Goal: Transaction & Acquisition: Purchase product/service

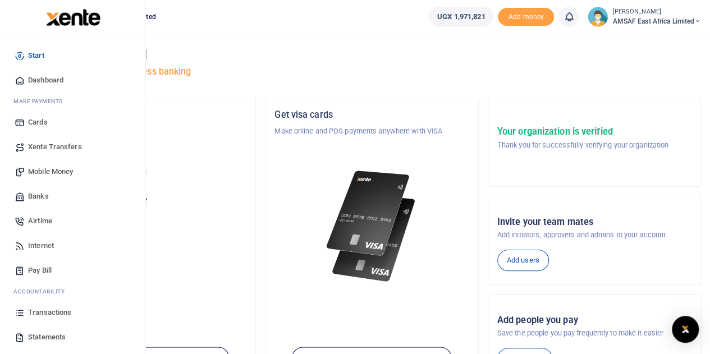
click at [47, 200] on span "Banks" at bounding box center [38, 196] width 21 height 11
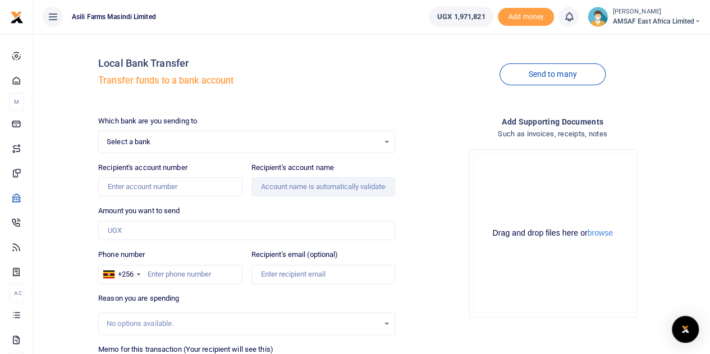
click at [169, 142] on span "Select a bank" at bounding box center [243, 141] width 272 height 11
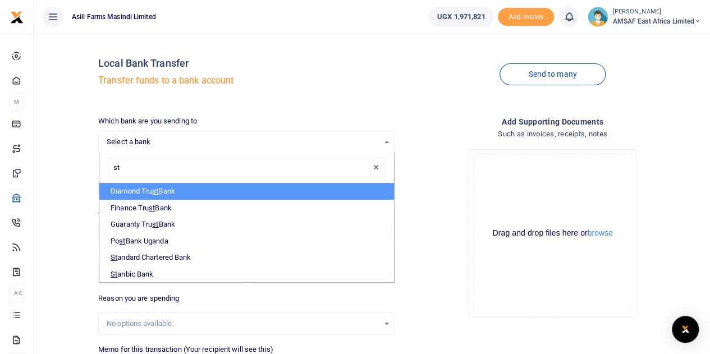
type input "sta"
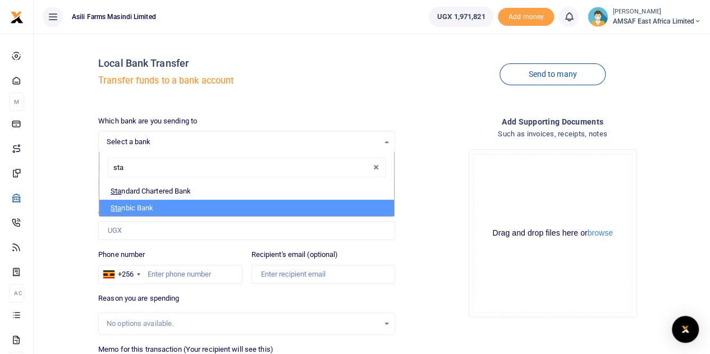
click at [154, 203] on li "Sta nbic Bank" at bounding box center [246, 208] width 295 height 17
select select "STANBIC"
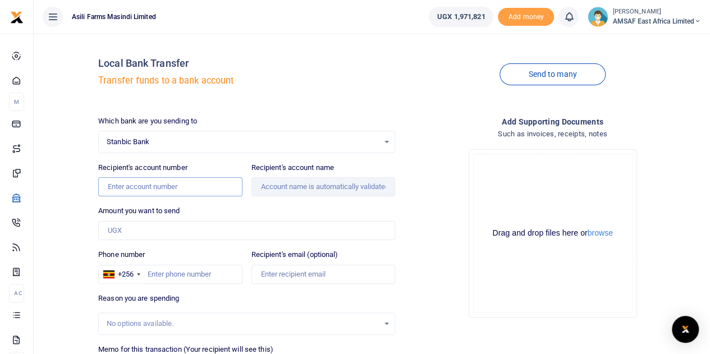
click at [157, 189] on input "Recipient's account number" at bounding box center [170, 186] width 144 height 19
paste input "9030026258064"
type input "9030026258064"
click at [156, 221] on input "Amount you want to send" at bounding box center [246, 230] width 297 height 19
type input "500,000"
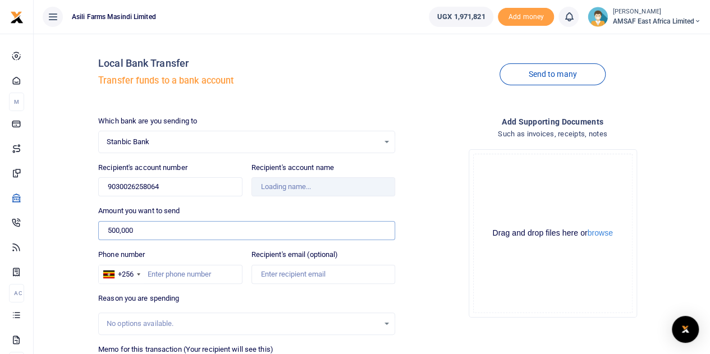
type input "C & J Mobile Money Services"
type input "5"
